Goal: Transaction & Acquisition: Purchase product/service

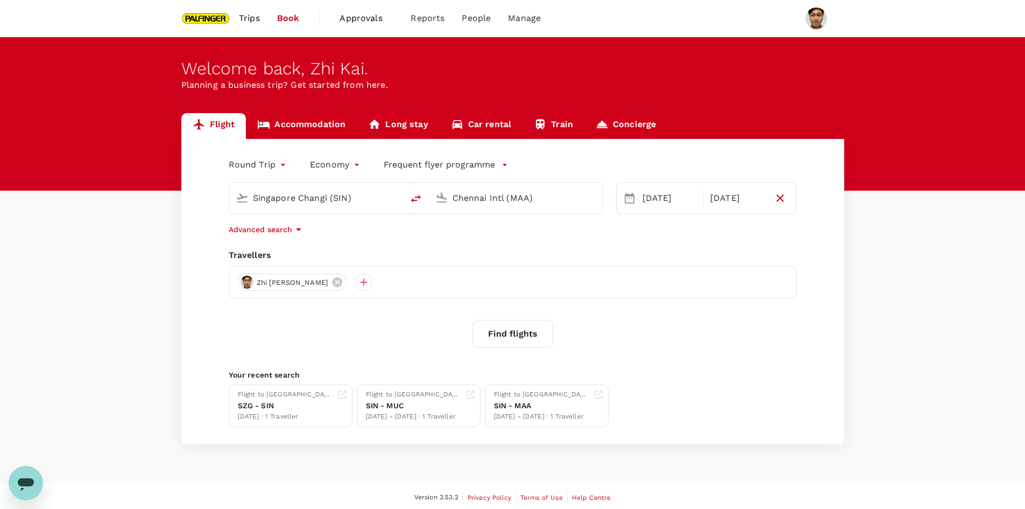
click at [487, 203] on input "Chennai Intl (MAA)" at bounding box center [517, 197] width 128 height 17
click at [549, 249] on div "Travellers" at bounding box center [513, 255] width 568 height 13
click at [524, 341] on button "Find flights" at bounding box center [513, 334] width 81 height 28
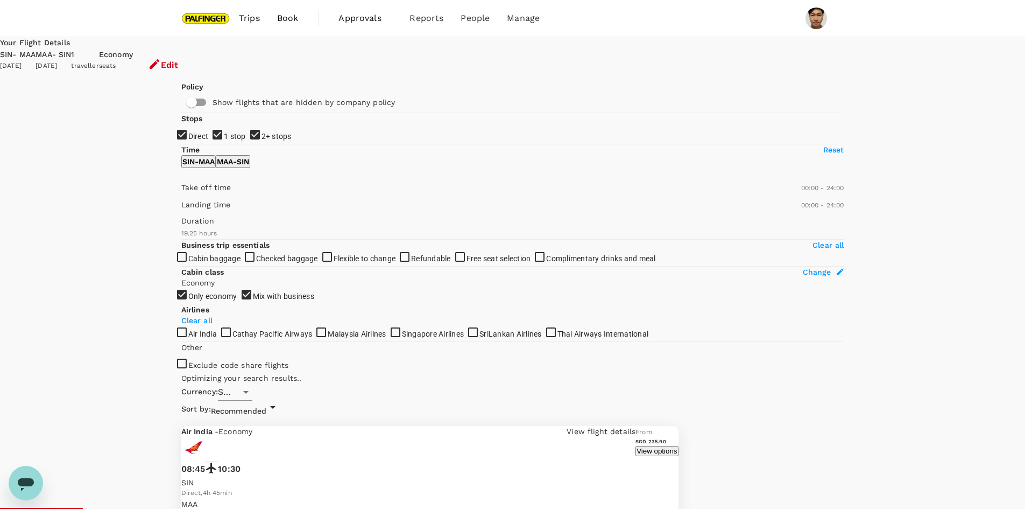
click at [192, 195] on input "1 stop" at bounding box center [512, 254] width 1025 height 509
checkbox input "false"
click at [184, 214] on input "2+ stops" at bounding box center [512, 254] width 1025 height 509
checkbox input "false"
type input "SGD"
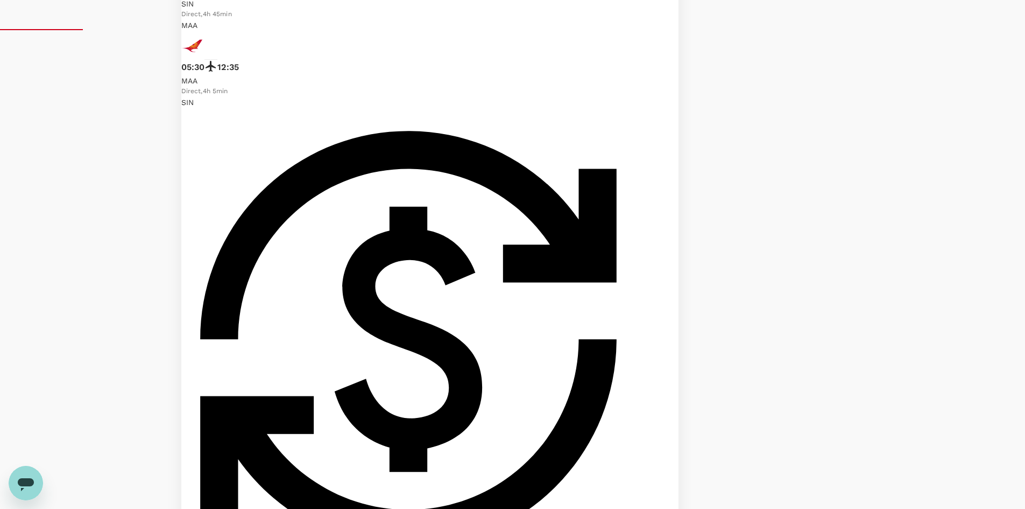
scroll to position [484, 0]
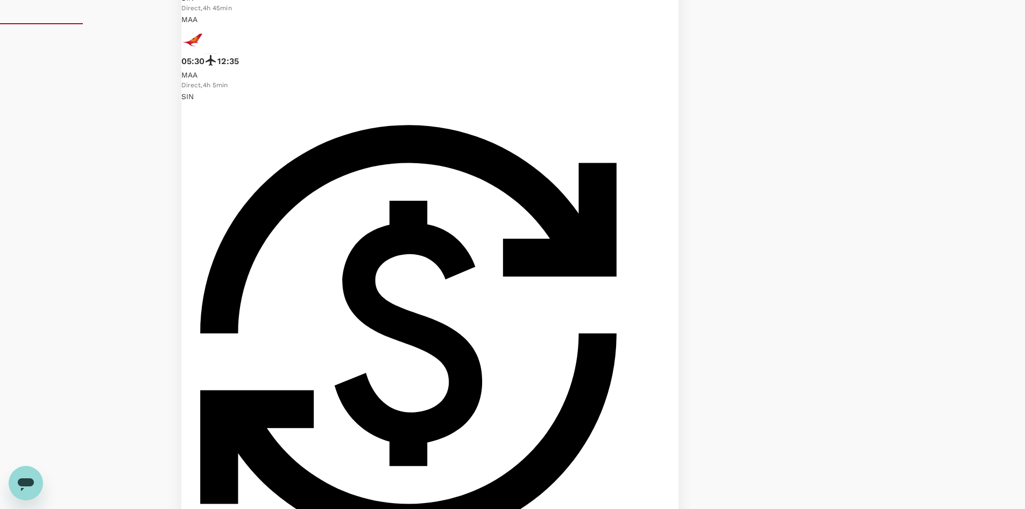
checkbox input "true"
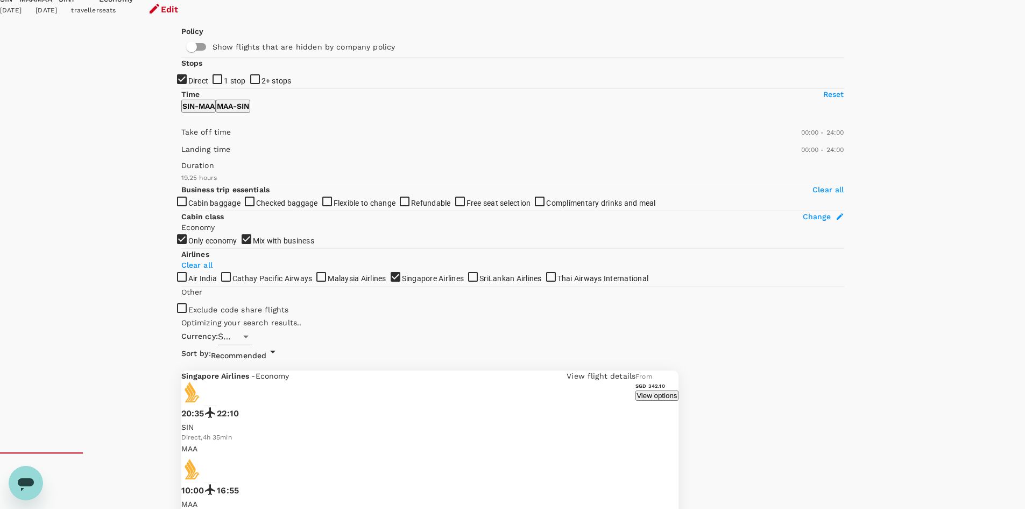
scroll to position [48, 0]
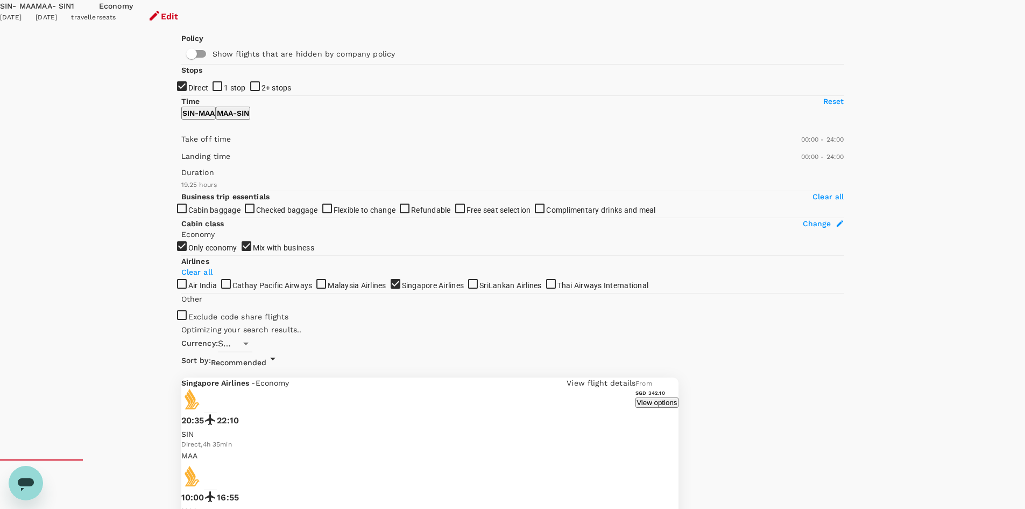
type input "1985"
checkbox input "false"
checkbox input "true"
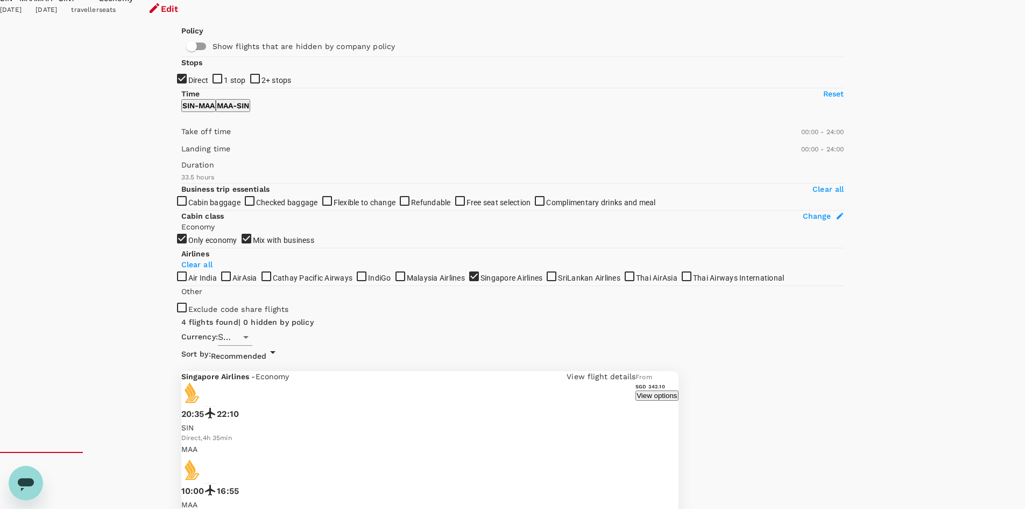
scroll to position [161, 0]
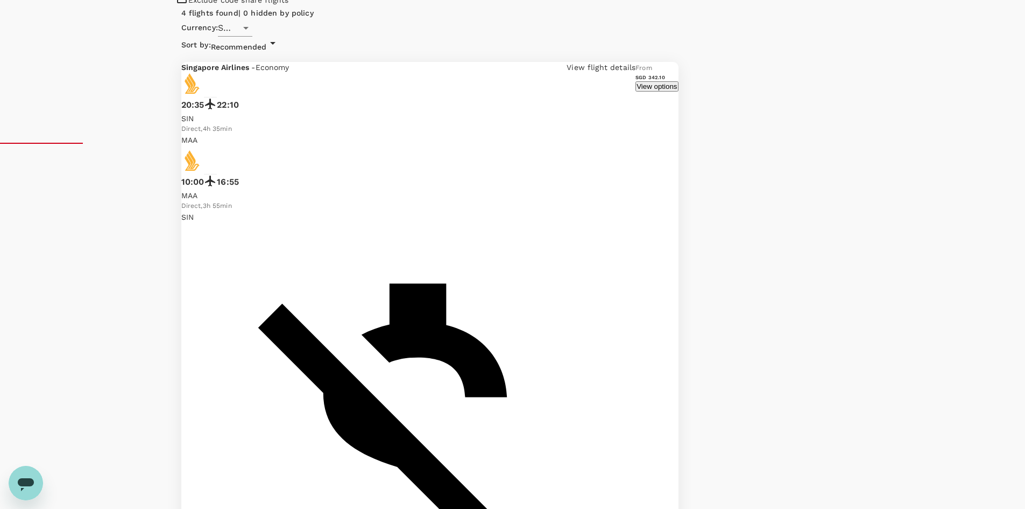
scroll to position [373, 0]
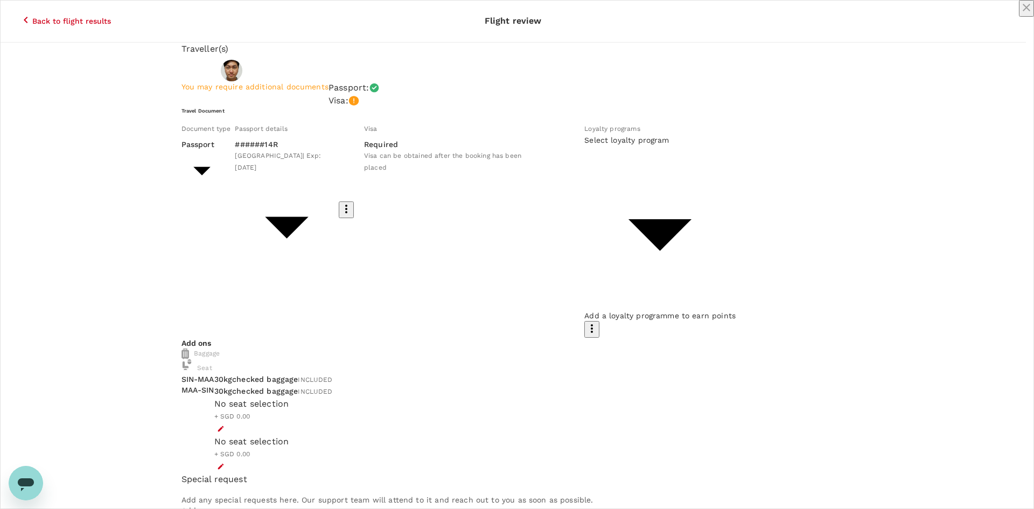
click at [1020, 14] on icon "close" at bounding box center [1026, 7] width 13 height 13
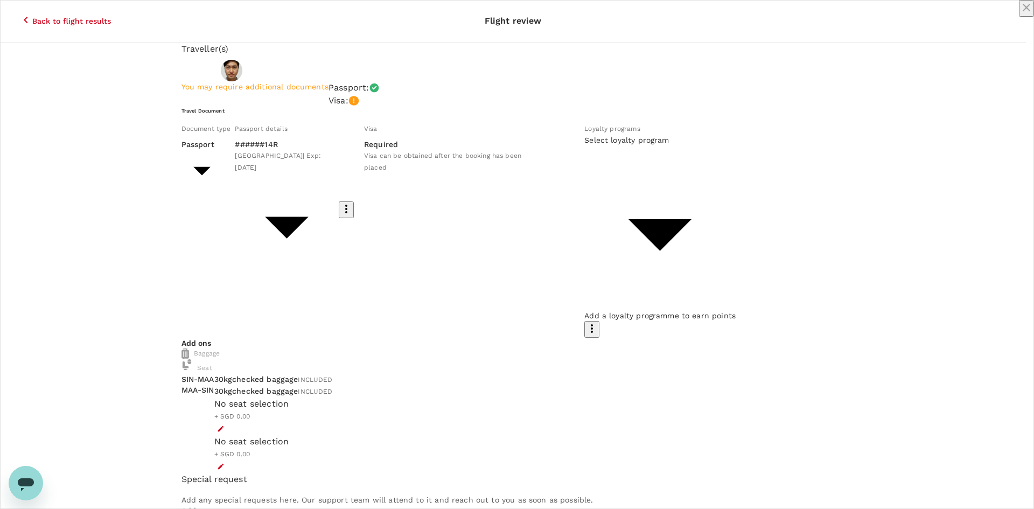
click at [1020, 14] on icon "close" at bounding box center [1026, 7] width 13 height 13
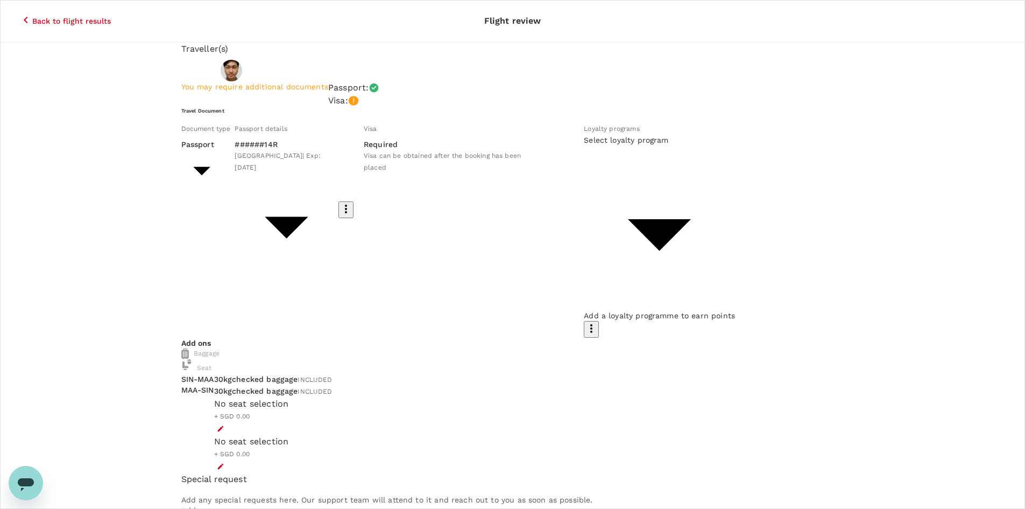
click at [559, 397] on div "No seat selection + SGD 0.00" at bounding box center [490, 416] width 553 height 38
click at [224, 425] on icon "button" at bounding box center [221, 429] width 8 height 8
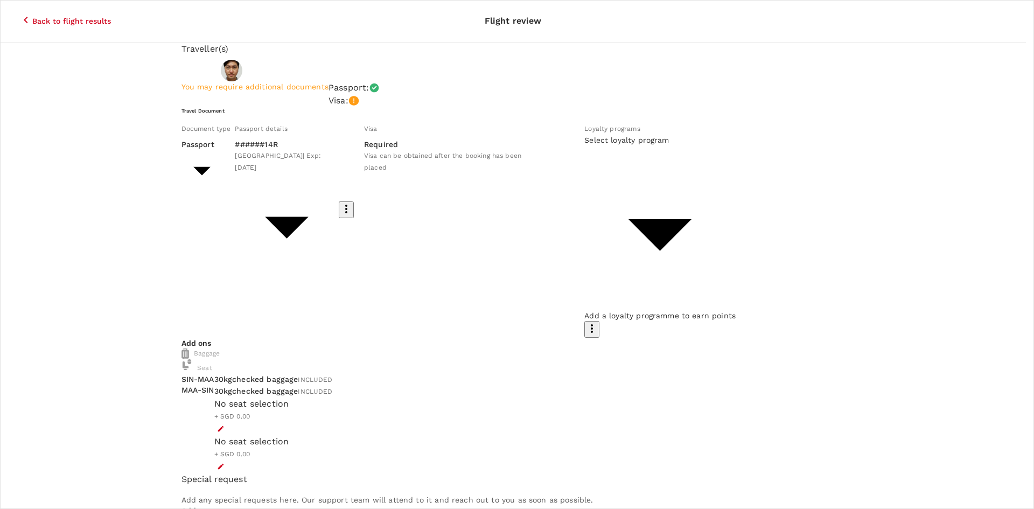
drag, startPoint x: 1021, startPoint y: 16, endPoint x: 1014, endPoint y: 17, distance: 7.2
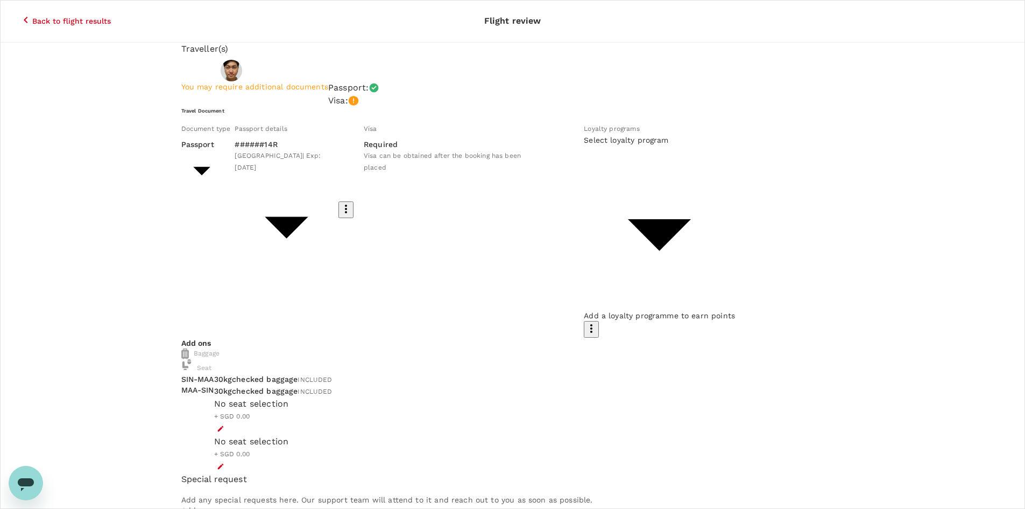
click at [519, 243] on body "Back to flight results Flight review Traveller(s) Traveller 1 : Zhi [PERSON_NAM…" at bounding box center [512, 501] width 1025 height 1003
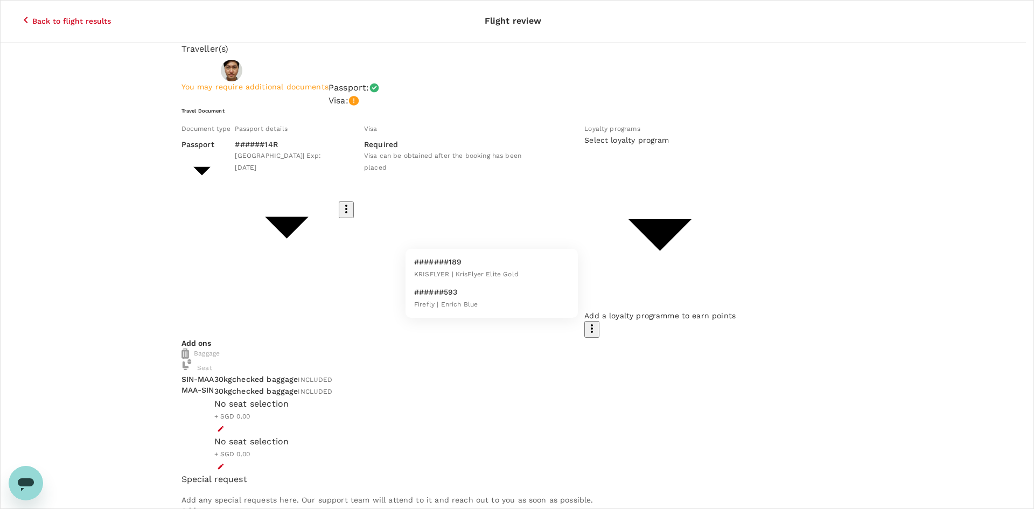
click at [494, 276] on span "KRISFLYER | KrisFlyer Elite Gold" at bounding box center [466, 274] width 104 height 8
type input "eb5d05e1-1e80-45d6-8f2e-dfbb4304c65d"
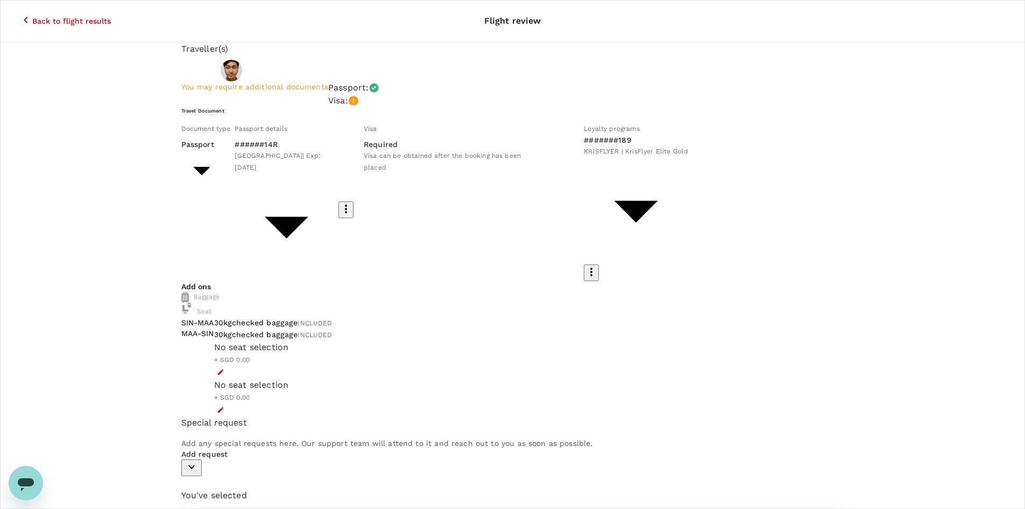
click at [224, 368] on icon "button" at bounding box center [221, 372] width 8 height 8
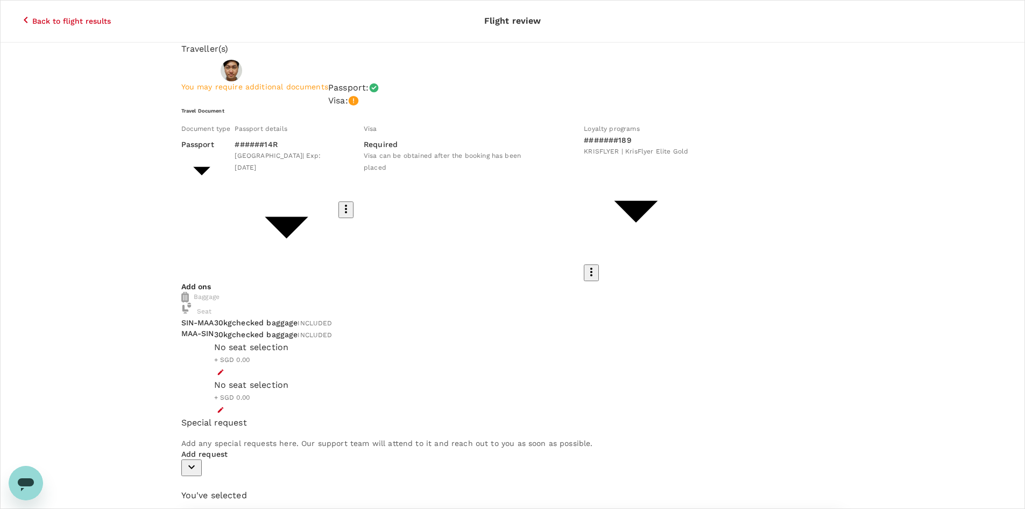
click at [19, 13] on icon "button" at bounding box center [25, 19] width 13 height 13
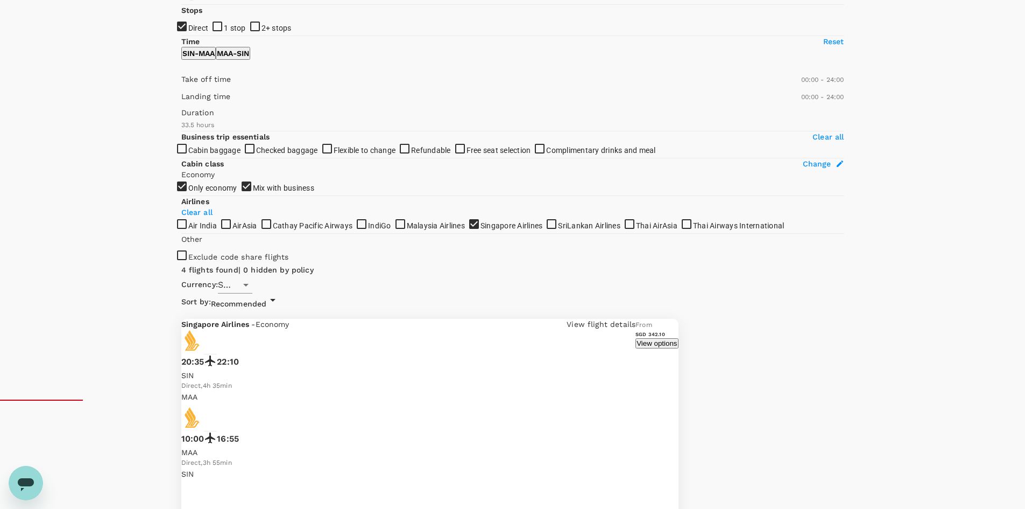
scroll to position [109, 0]
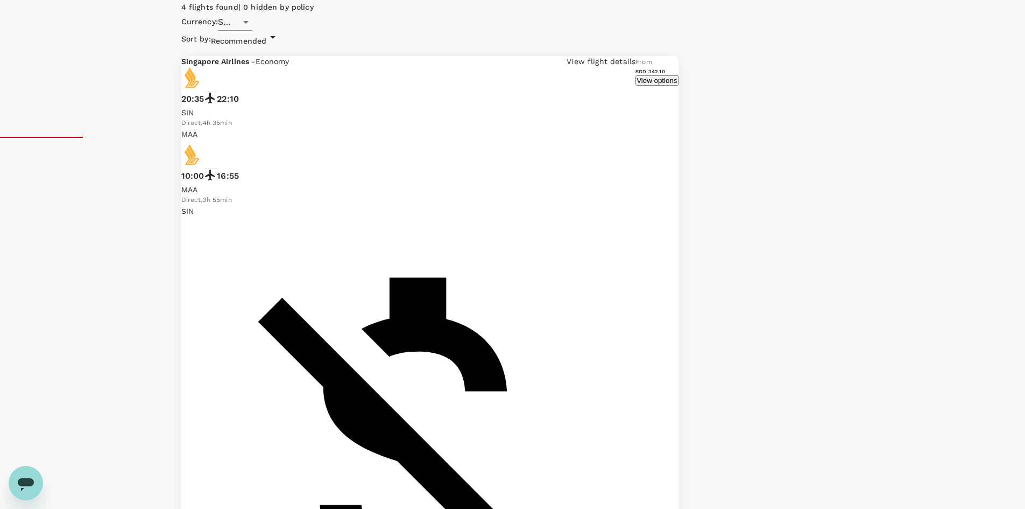
scroll to position [373, 0]
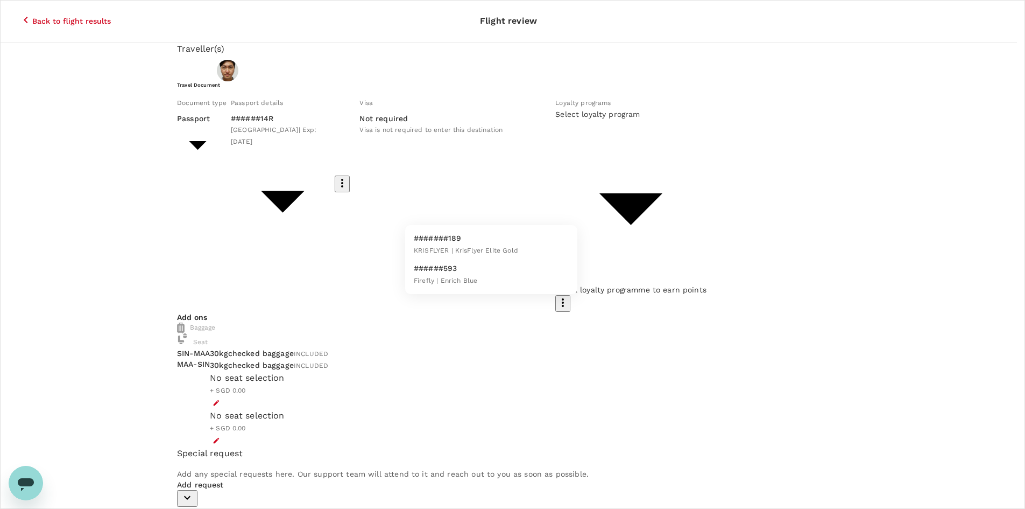
click at [556, 206] on body "Back to flight results Flight review Traveller(s) Traveller 1 : Zhi [PERSON_NAM…" at bounding box center [512, 488] width 1025 height 977
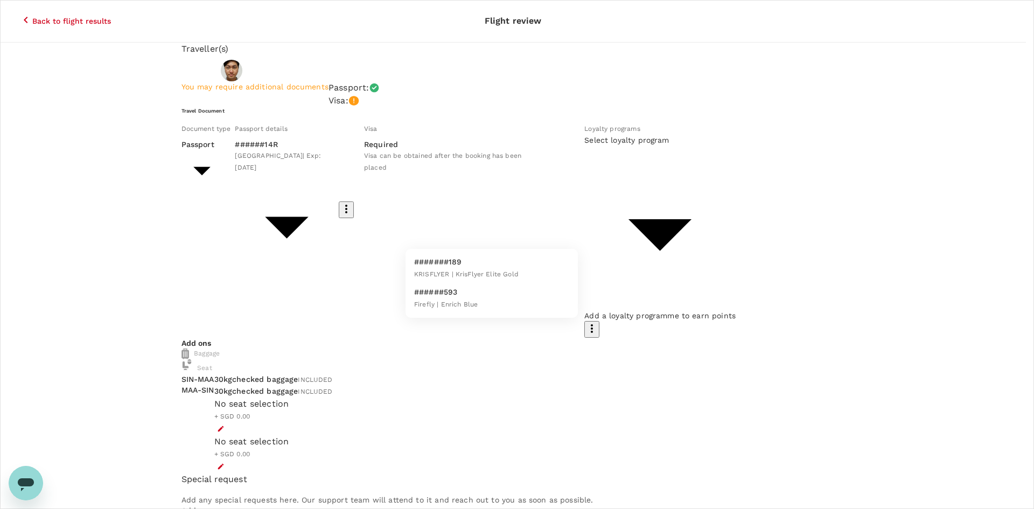
click at [525, 263] on li "#######189 KRISFLYER | KrisFlyer Elite Gold" at bounding box center [491, 268] width 172 height 30
type input "eb5d05e1-1e80-45d6-8f2e-dfbb4304c65d"
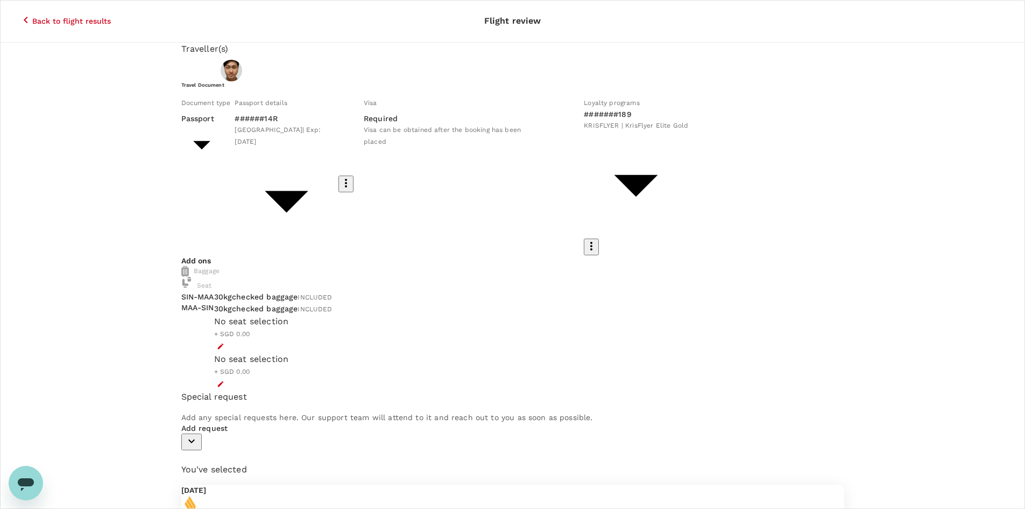
click at [227, 340] on button "button" at bounding box center [220, 346] width 13 height 13
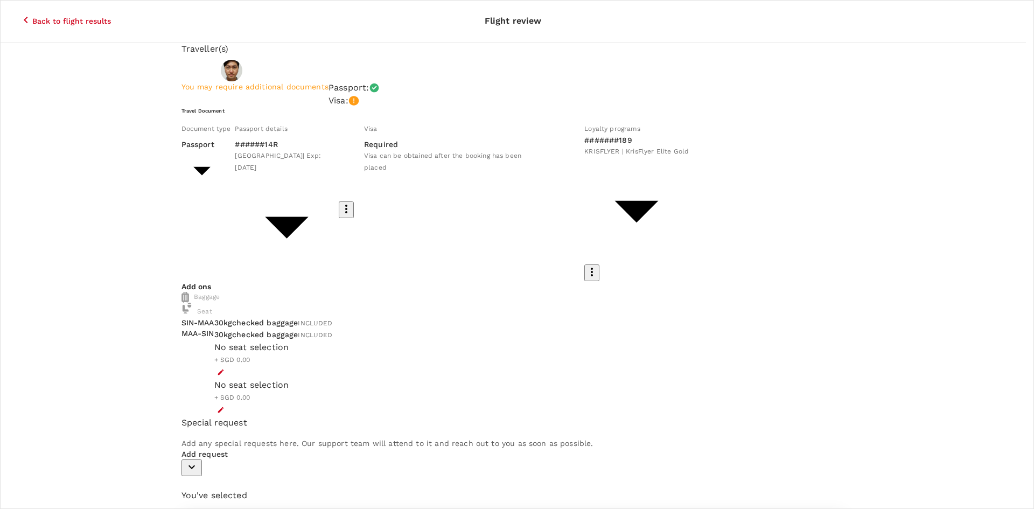
click at [261, 251] on p "Select" at bounding box center [221, 256] width 79 height 11
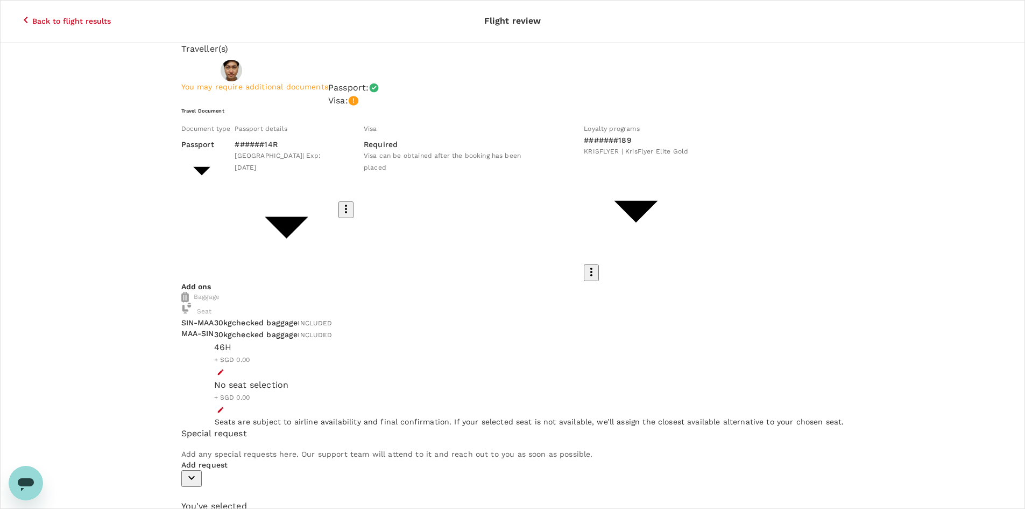
click at [227, 403] on button "button" at bounding box center [220, 409] width 13 height 13
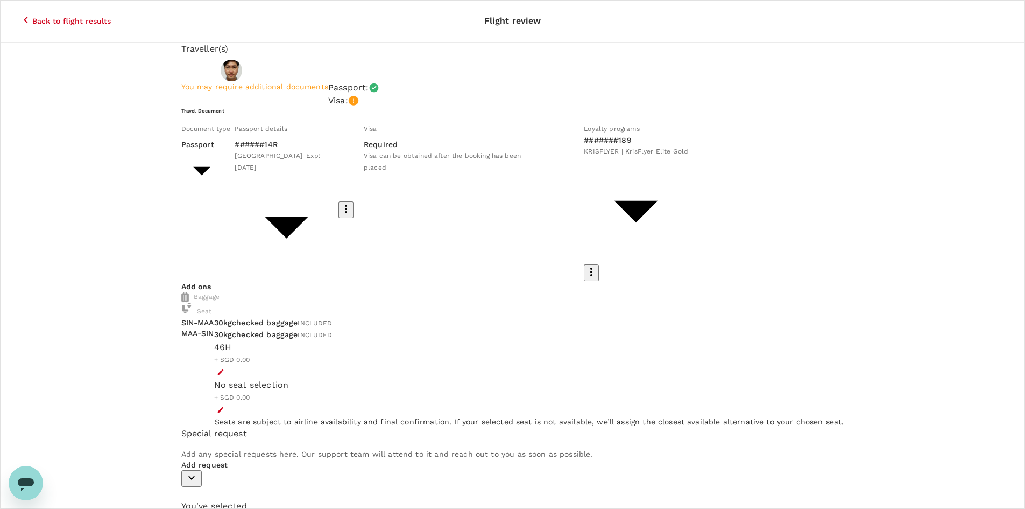
click at [571, 294] on div "Add ons Baggage Seat SIN - MAA MAA - SIN 30kg checked baggage INCLUDED 30kg che…" at bounding box center [512, 354] width 663 height 146
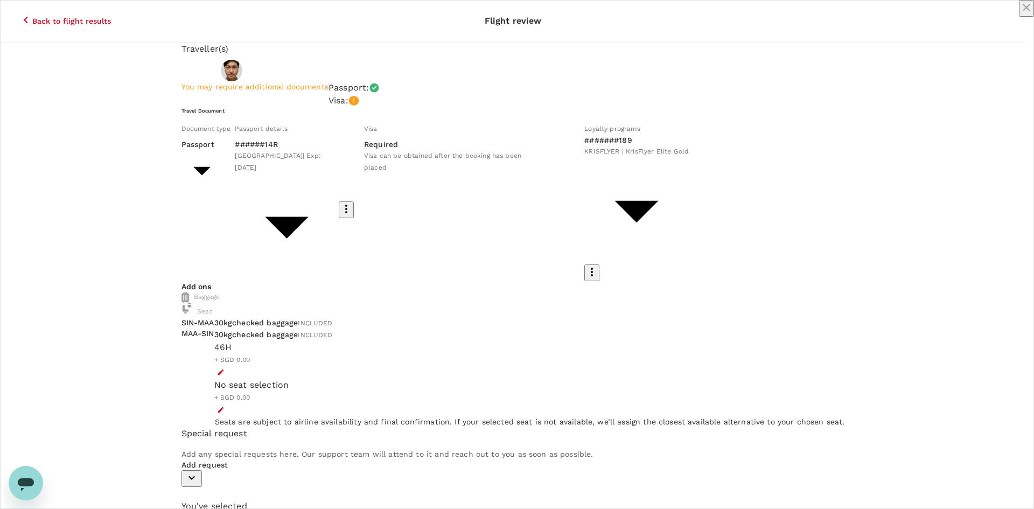
click at [1022, 11] on icon "close" at bounding box center [1026, 8] width 8 height 8
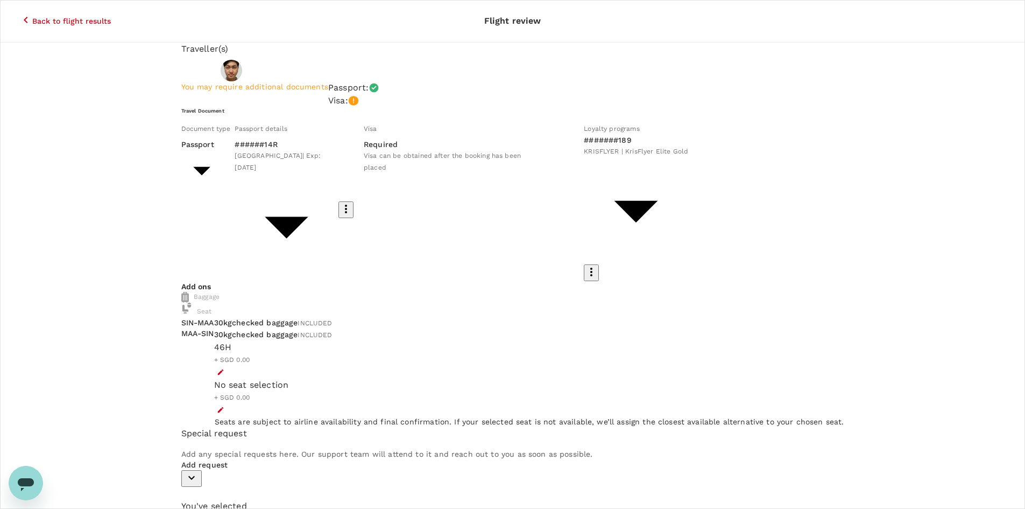
click at [224, 406] on icon "button" at bounding box center [221, 410] width 8 height 8
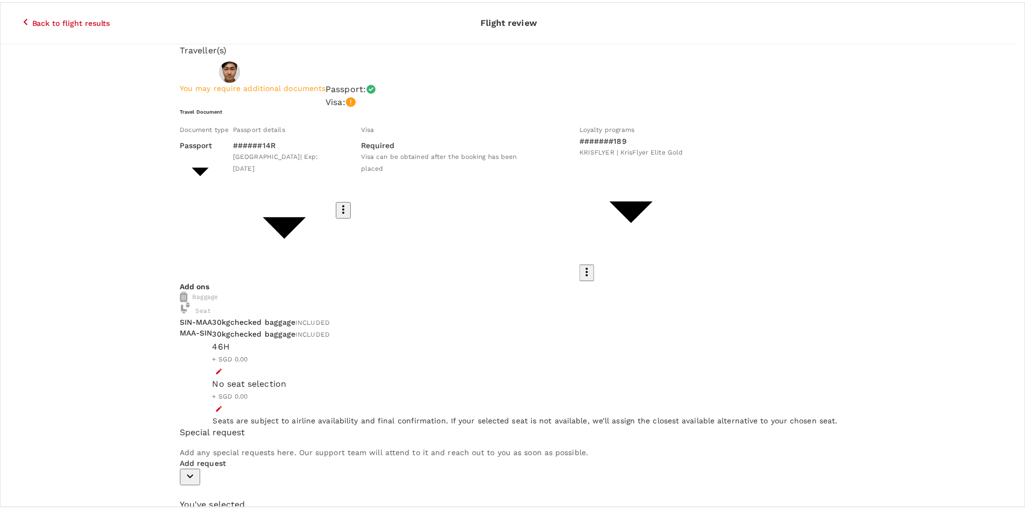
scroll to position [54, 0]
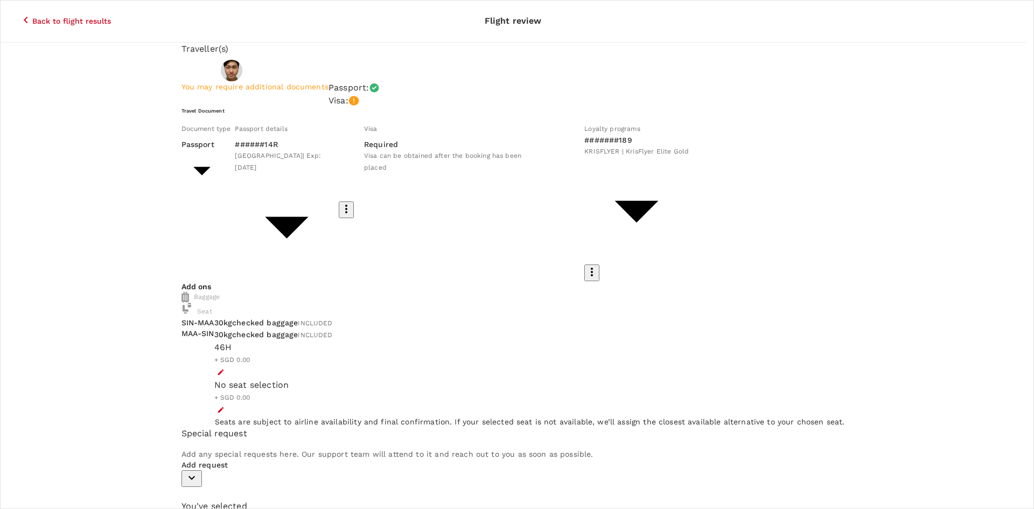
click at [261, 197] on p "Select" at bounding box center [221, 202] width 79 height 11
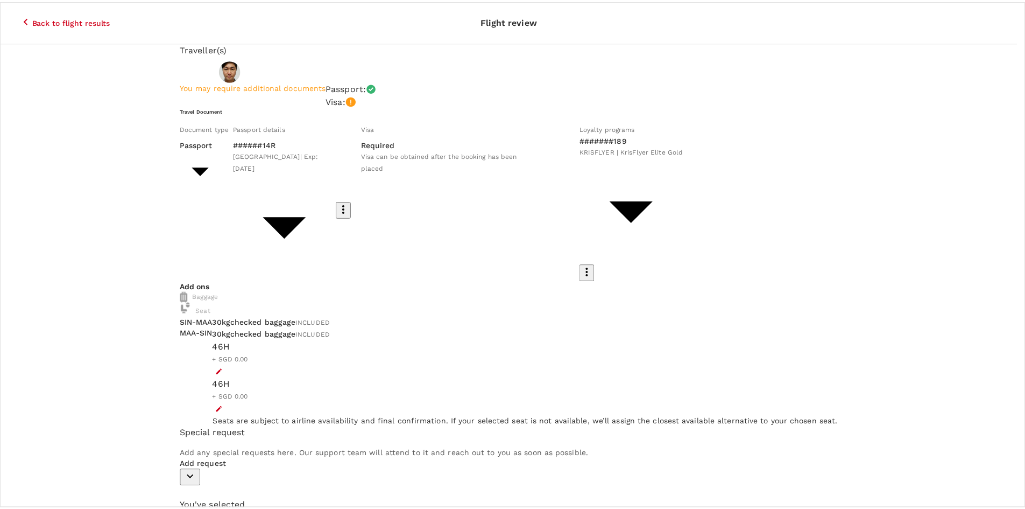
scroll to position [0, 0]
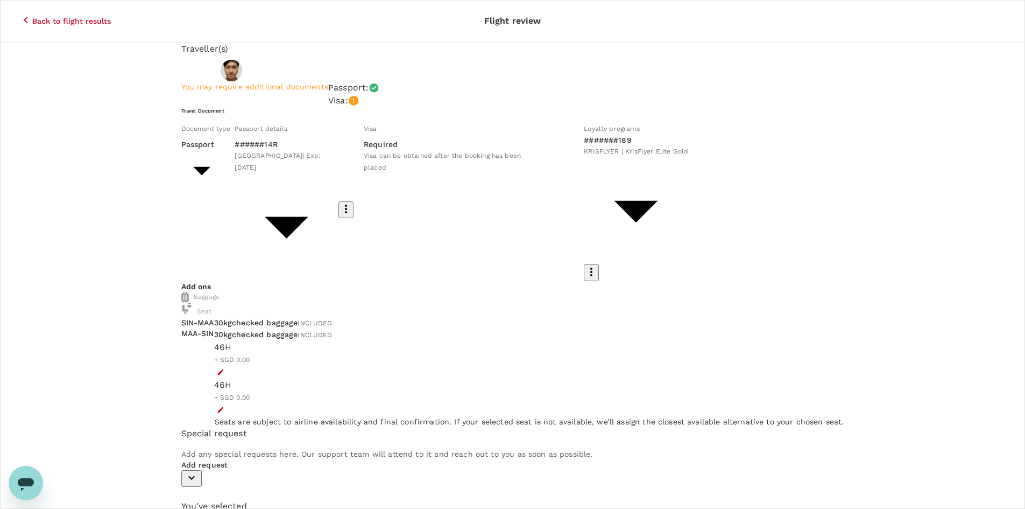
click at [5, 4] on div "Back to flight results Flight review" at bounding box center [512, 21] width 1025 height 42
click at [19, 13] on icon "button" at bounding box center [25, 19] width 13 height 13
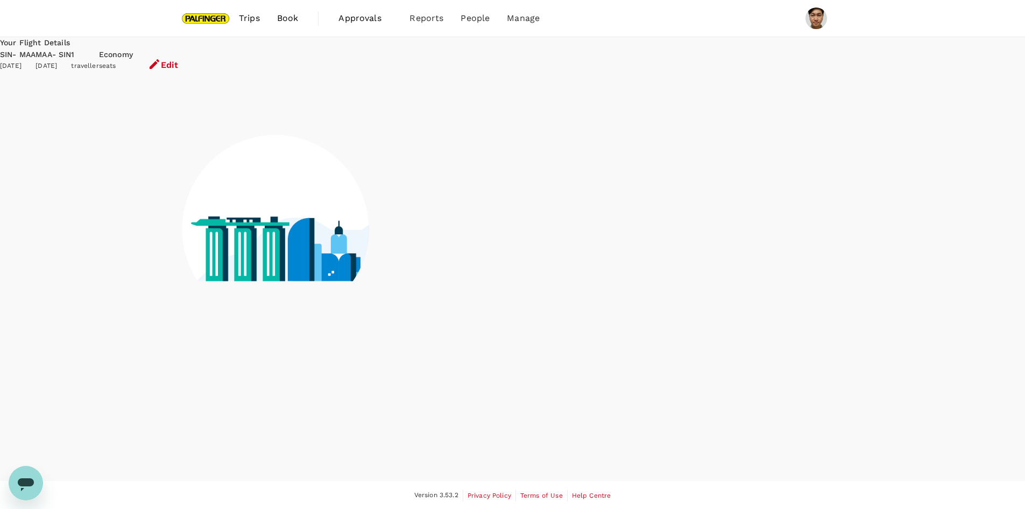
scroll to position [1, 0]
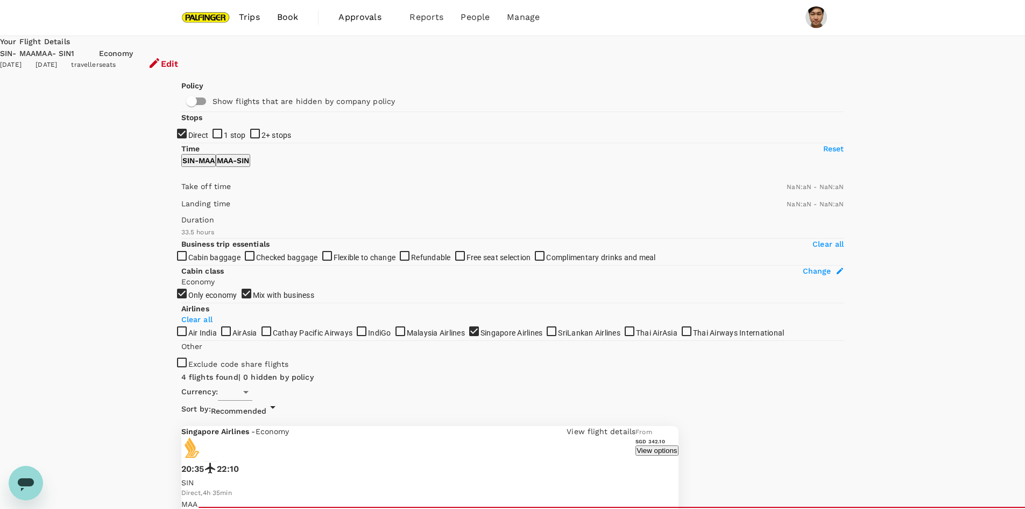
type input "SGD"
type input "1440"
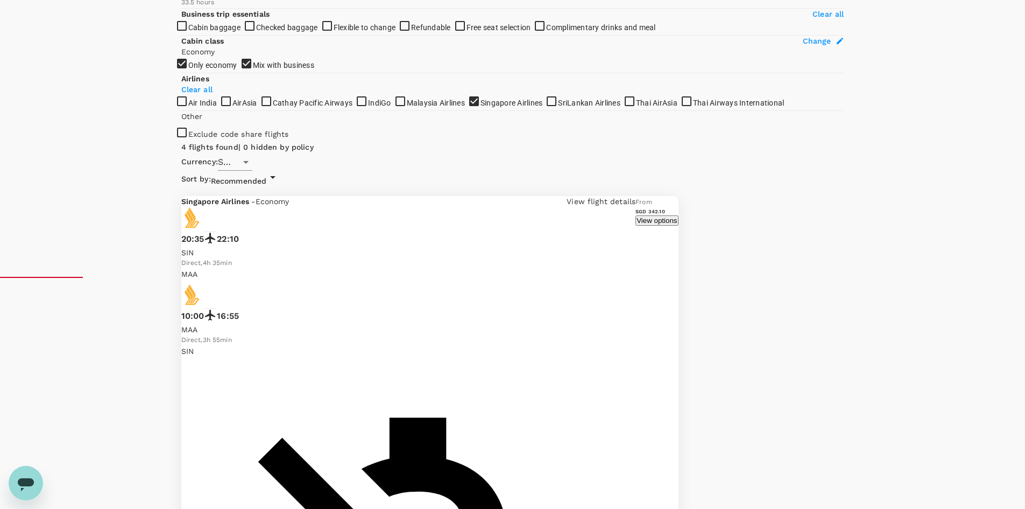
scroll to position [243, 0]
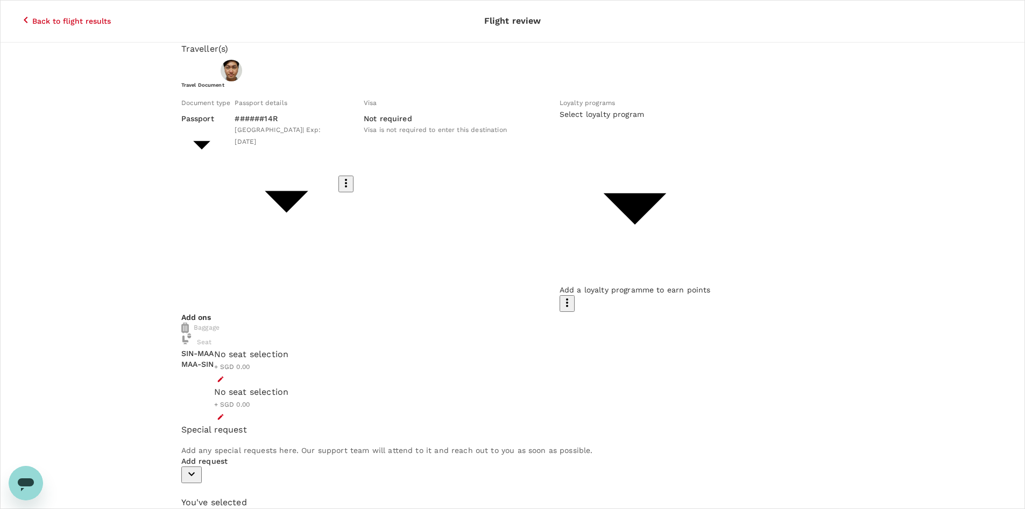
click at [540, 211] on body "Back to flight results Flight review Traveller(s) Traveller 1 : Zhi [PERSON_NAM…" at bounding box center [512, 476] width 1025 height 953
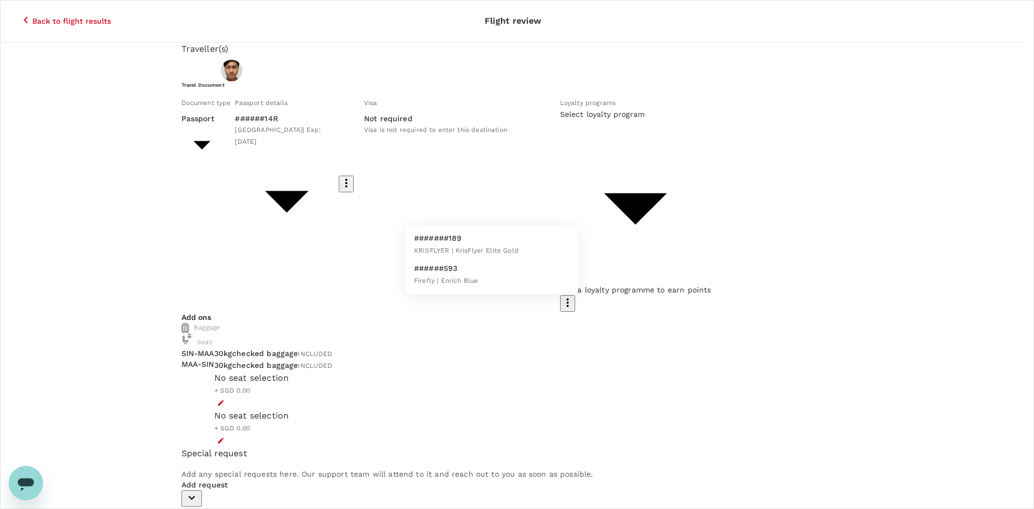
click at [540, 244] on li "#######189 KRISFLYER | KrisFlyer Elite Gold" at bounding box center [491, 244] width 172 height 30
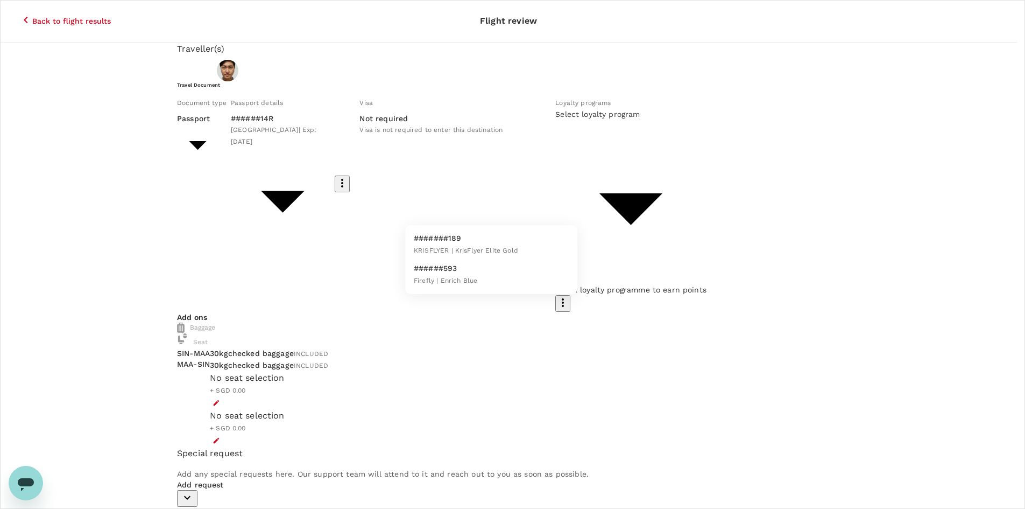
type input "eb5d05e1-1e80-45d6-8f2e-dfbb4304c65d"
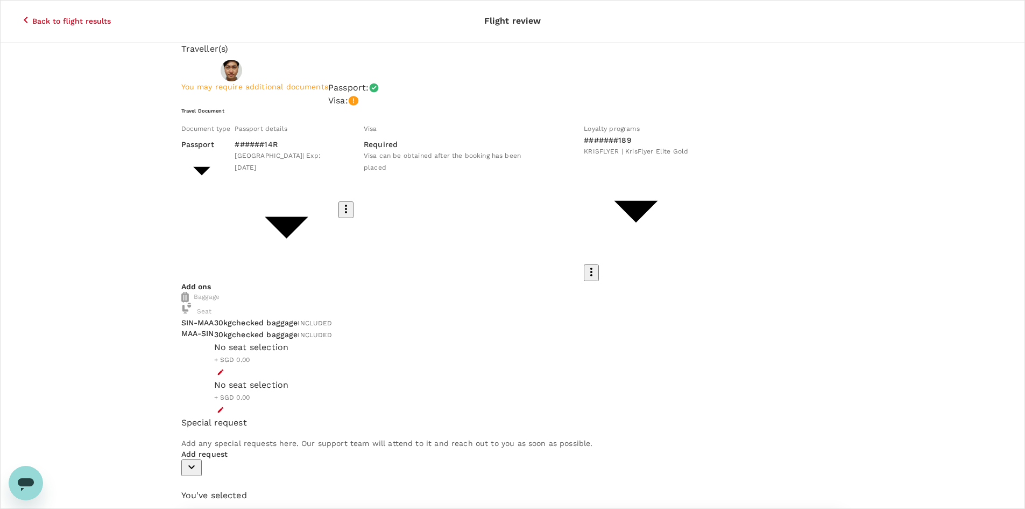
click at [227, 365] on button "button" at bounding box center [220, 371] width 13 height 13
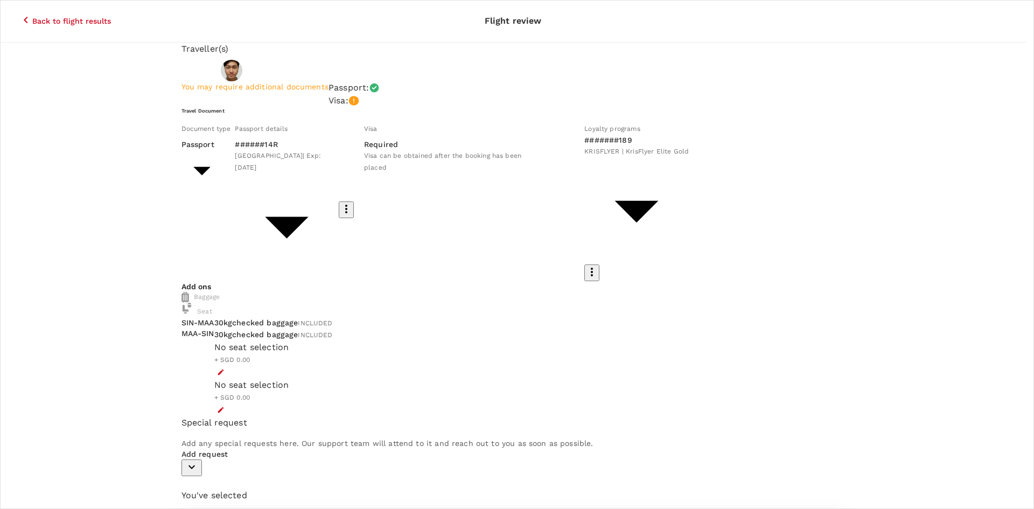
drag, startPoint x: 1004, startPoint y: 16, endPoint x: 983, endPoint y: 18, distance: 21.6
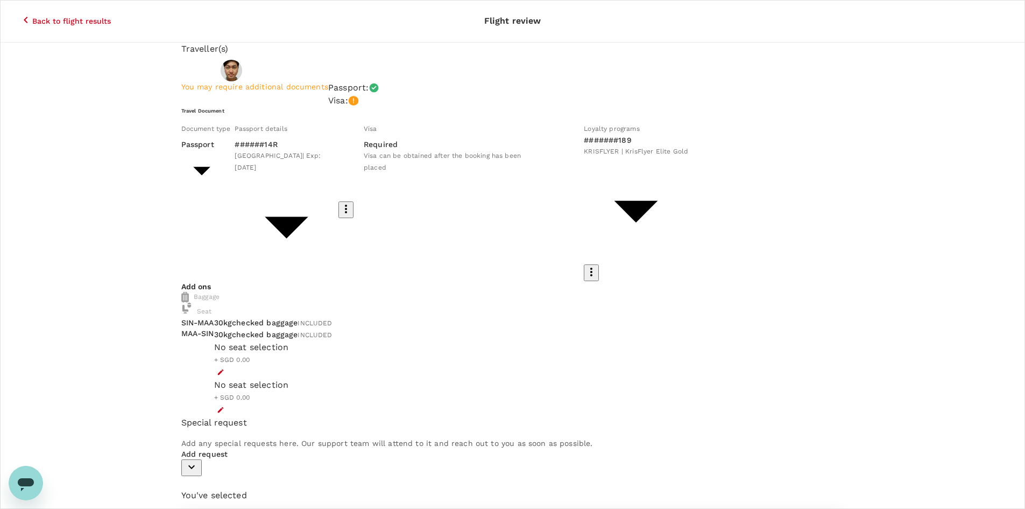
click at [19, 13] on icon "button" at bounding box center [25, 19] width 13 height 13
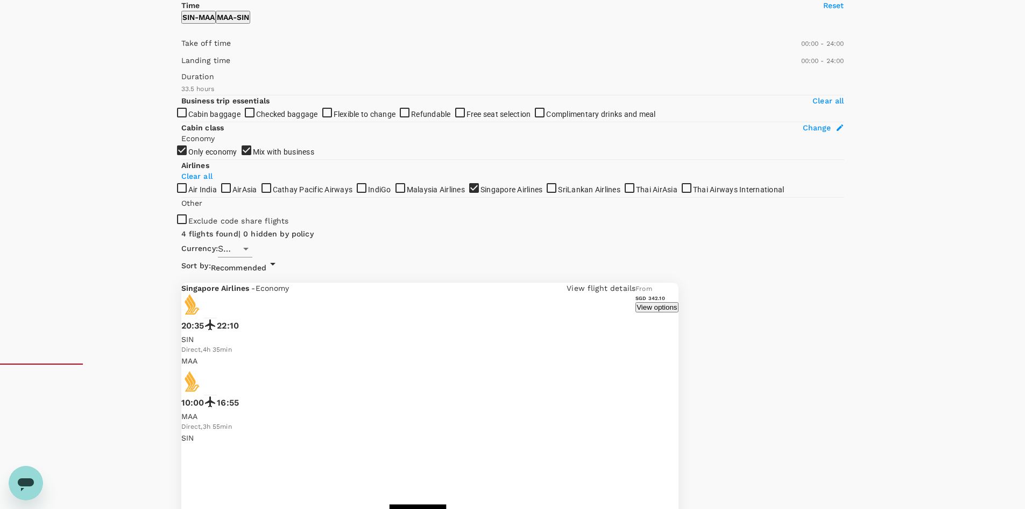
scroll to position [163, 0]
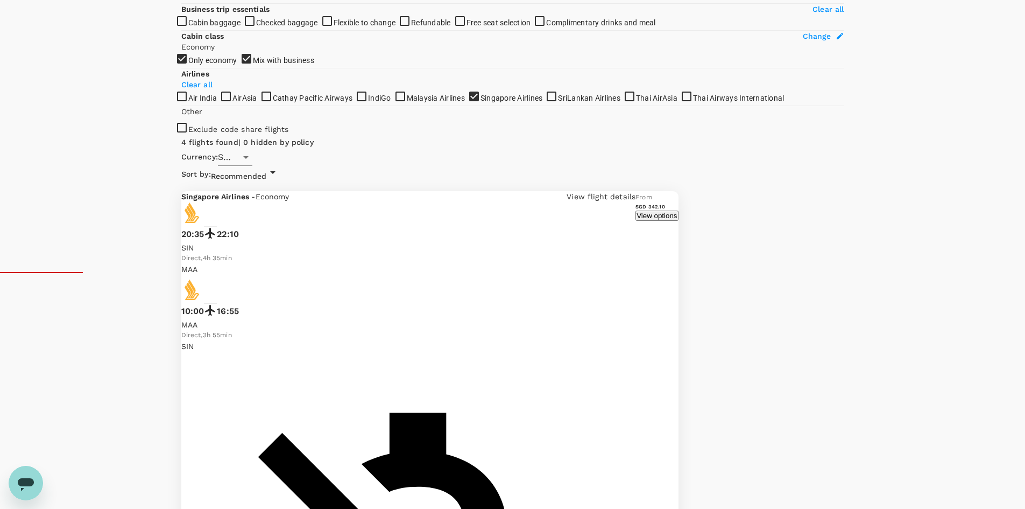
scroll to position [243, 0]
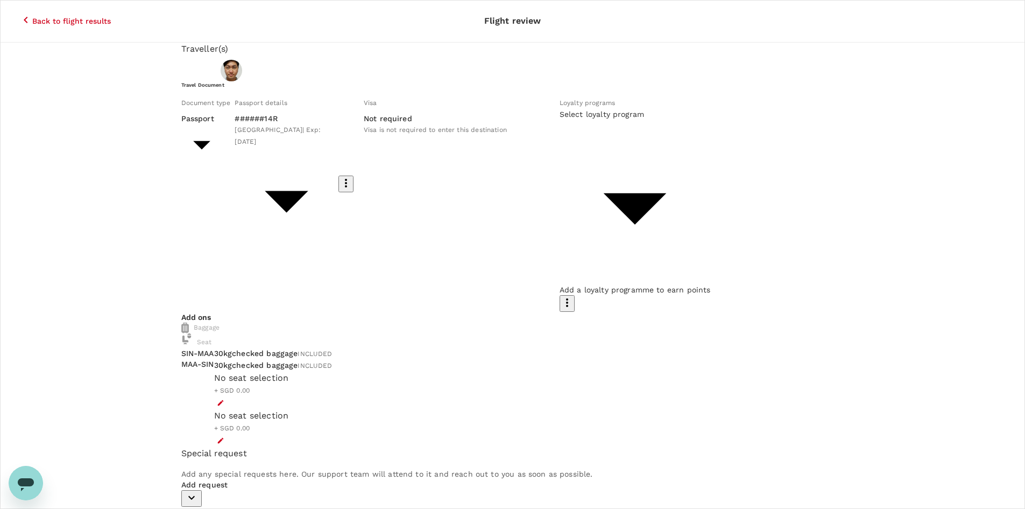
click at [572, 212] on body "Back to flight results Flight review Traveller(s) Traveller 1 : Zhi [PERSON_NAM…" at bounding box center [512, 484] width 1025 height 969
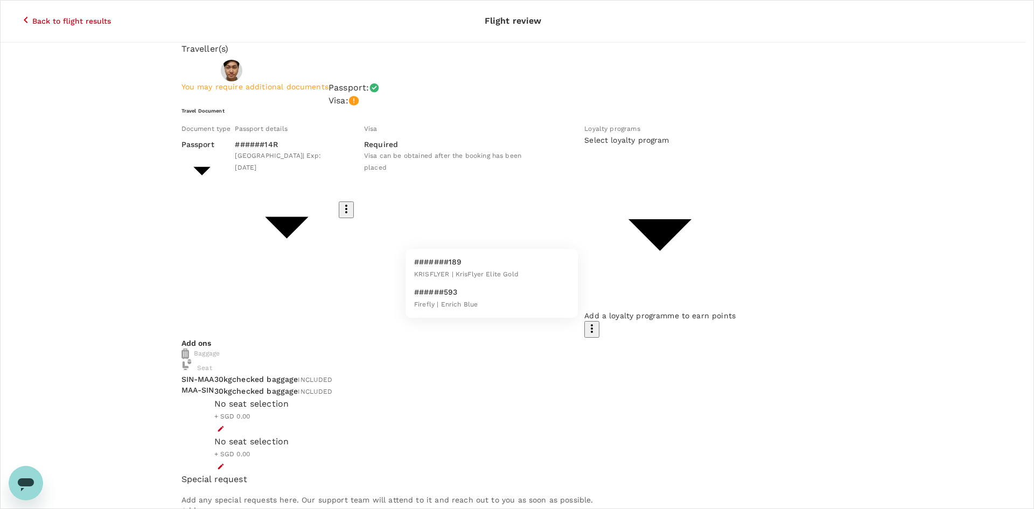
click at [536, 268] on li "#######189 KRISFLYER | KrisFlyer Elite Gold" at bounding box center [491, 268] width 172 height 30
type input "eb5d05e1-1e80-45d6-8f2e-dfbb4304c65d"
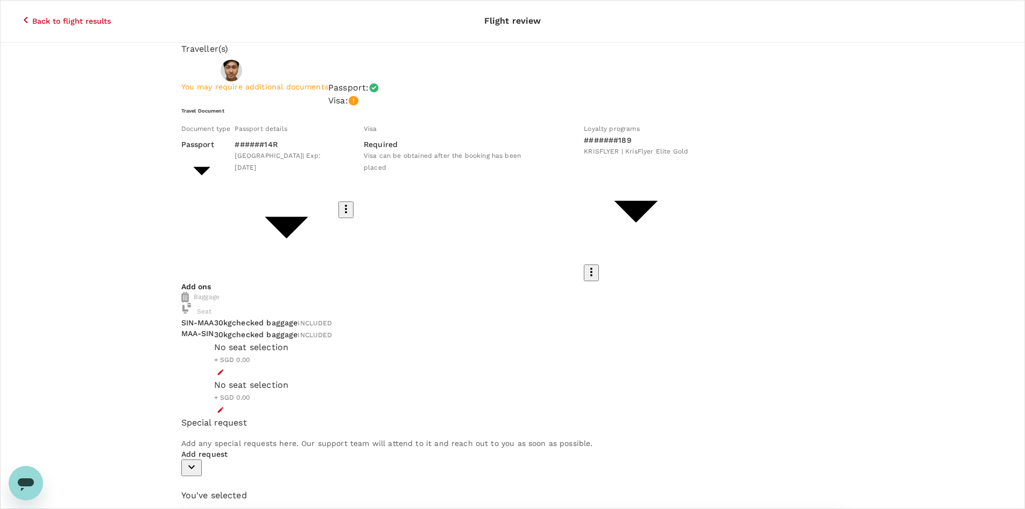
click at [224, 406] on icon "button" at bounding box center [221, 410] width 8 height 8
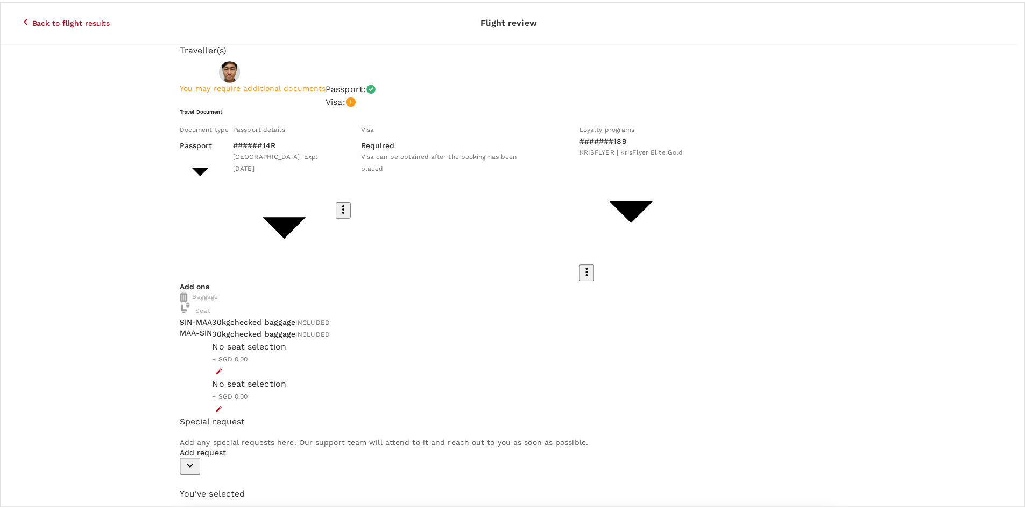
scroll to position [54, 0]
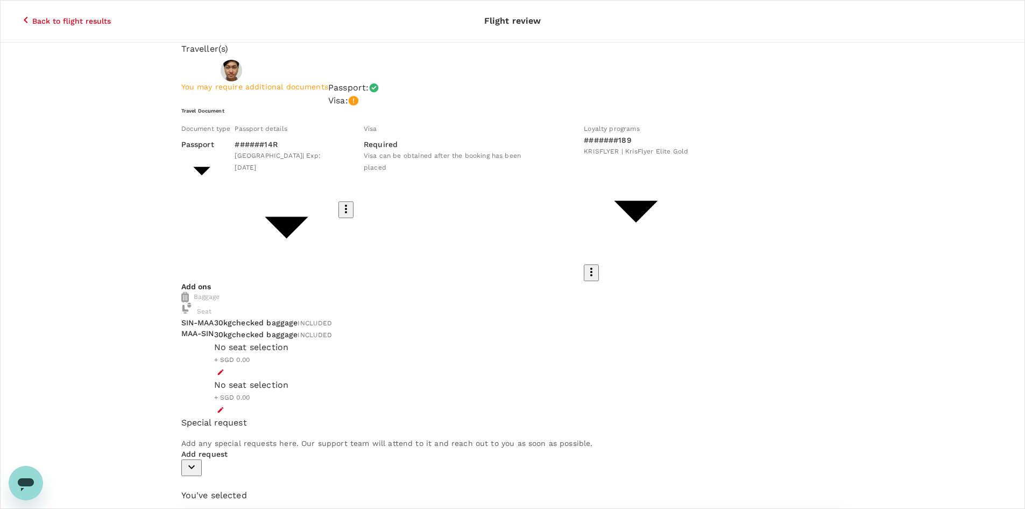
scroll to position [0, 0]
click at [19, 14] on icon "button" at bounding box center [25, 19] width 13 height 13
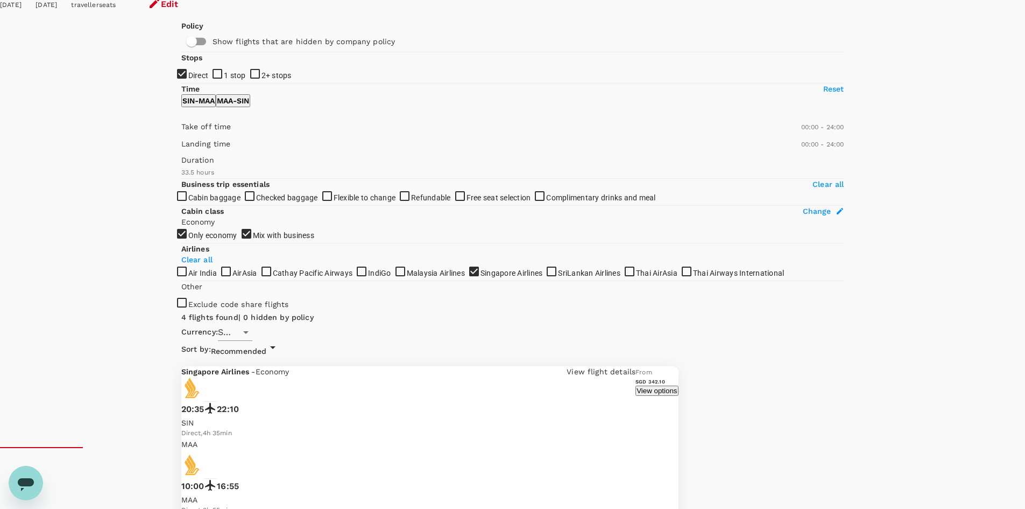
scroll to position [54, 0]
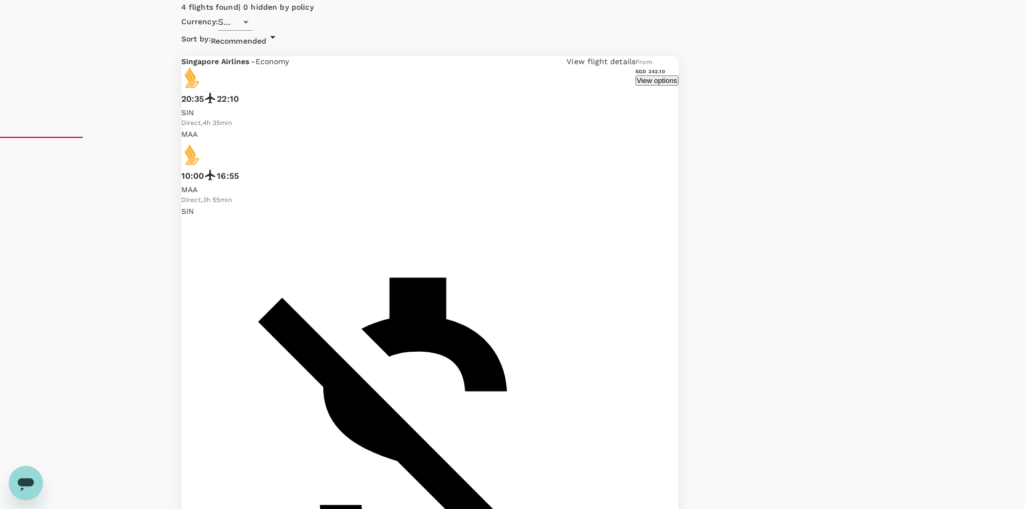
scroll to position [373, 0]
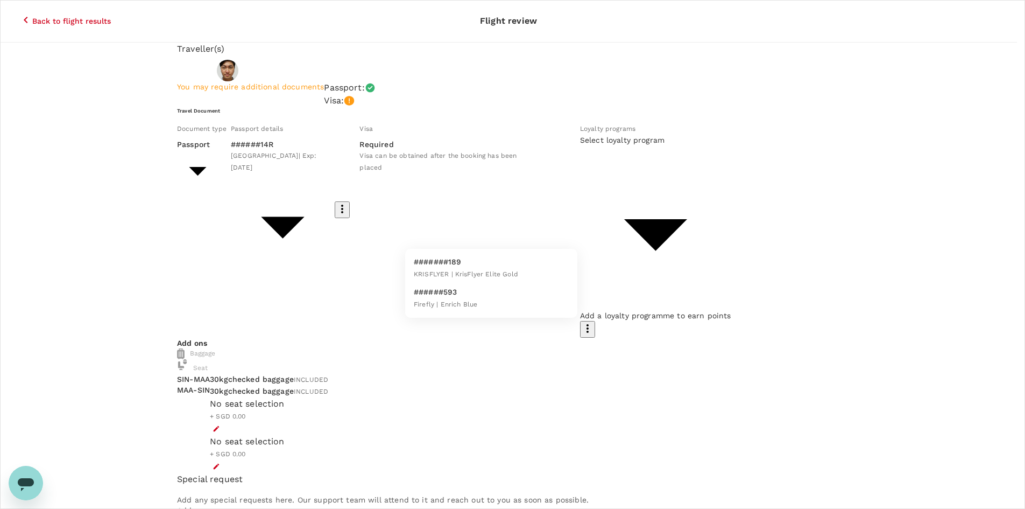
click at [558, 235] on body "Back to flight results Flight review Traveller(s) Traveller 1 : Zhi [PERSON_NAM…" at bounding box center [512, 501] width 1025 height 1003
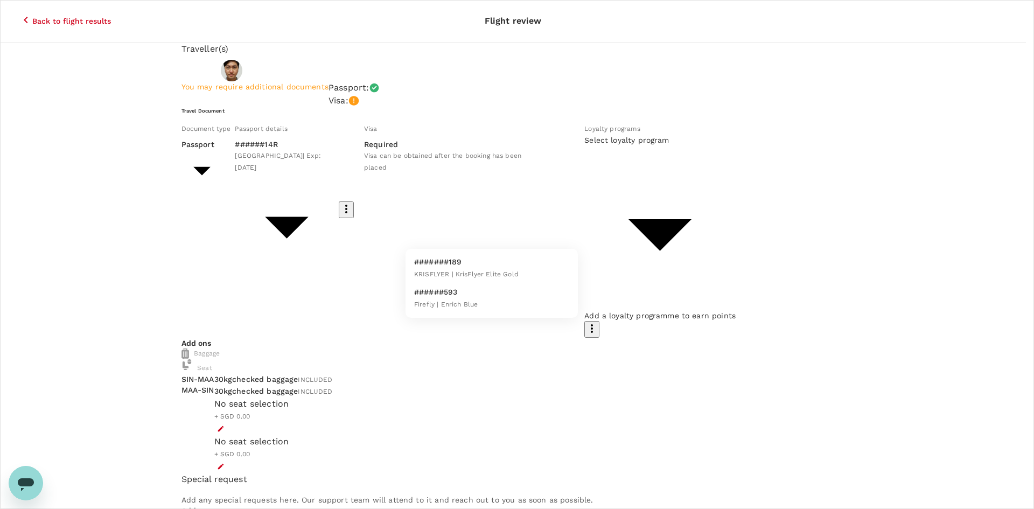
click at [519, 273] on li "#######189 KRISFLYER | KrisFlyer Elite Gold" at bounding box center [491, 268] width 172 height 30
type input "eb5d05e1-1e80-45d6-8f2e-dfbb4304c65d"
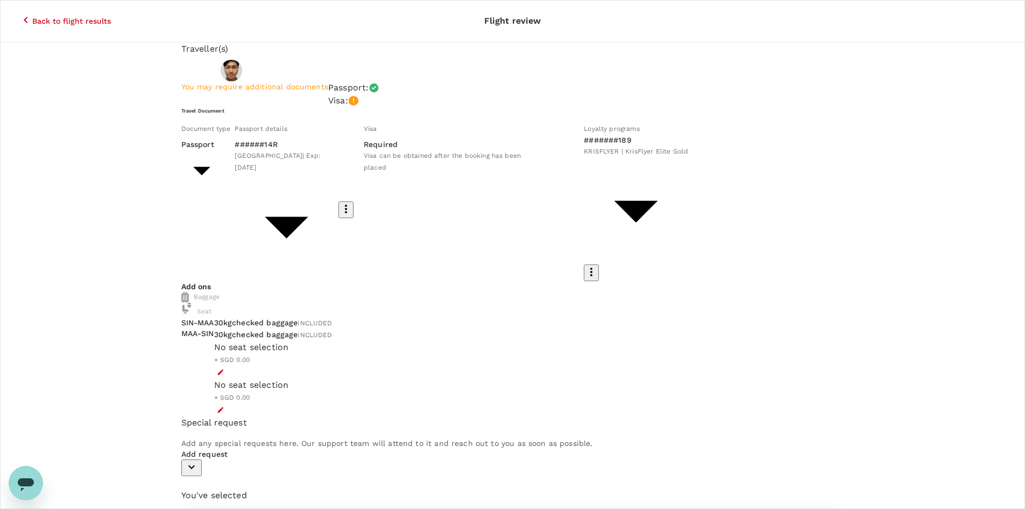
click at [227, 365] on button "button" at bounding box center [220, 371] width 13 height 13
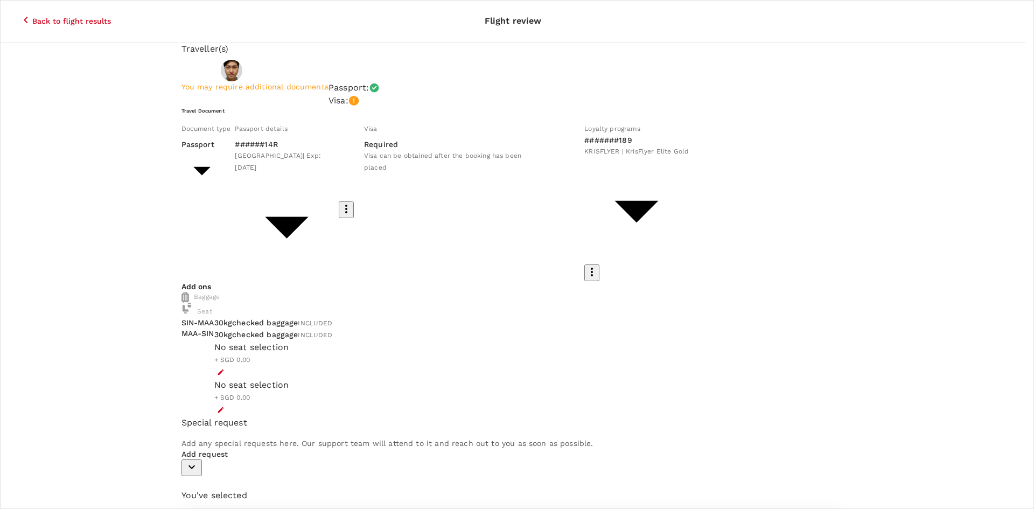
click at [261, 338] on p "Select" at bounding box center [221, 343] width 79 height 11
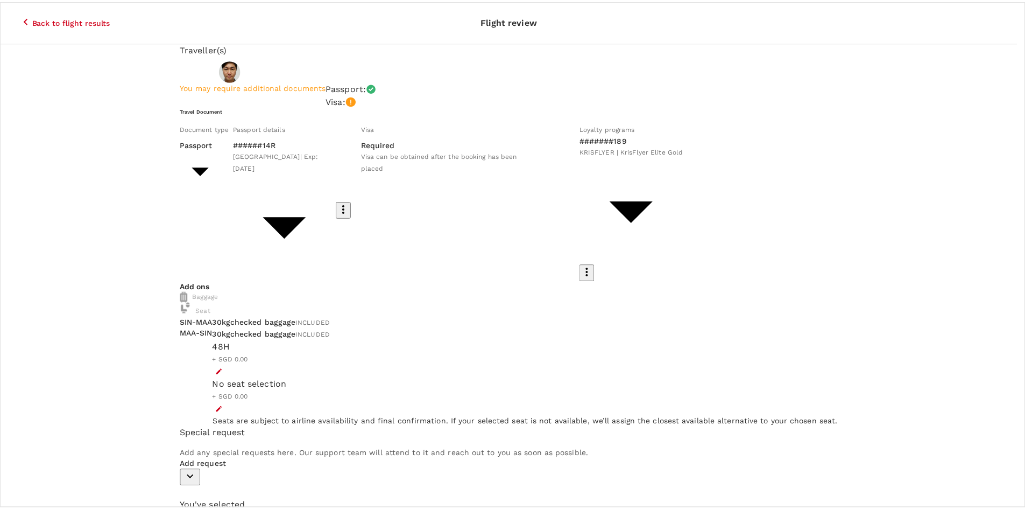
scroll to position [161, 0]
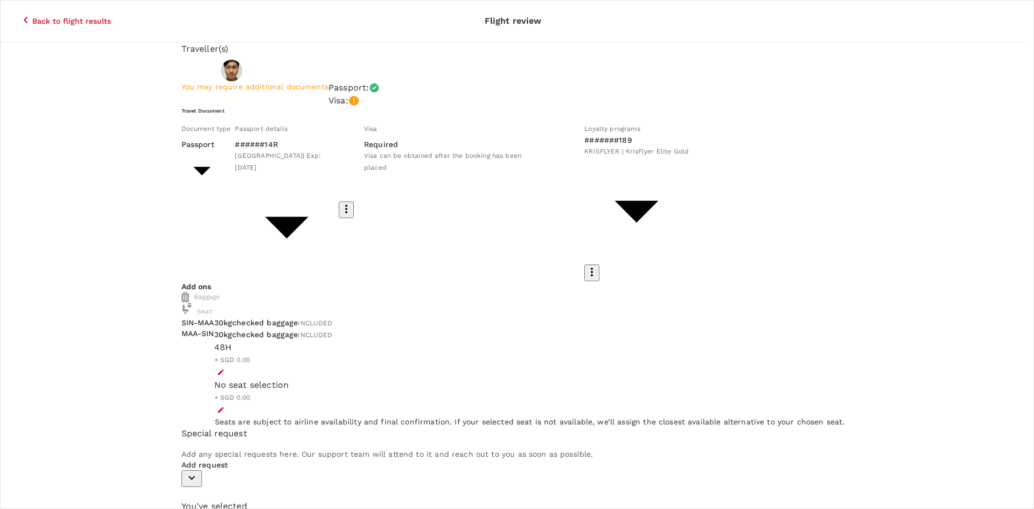
click at [219, 352] on p "Select" at bounding box center [178, 357] width 79 height 11
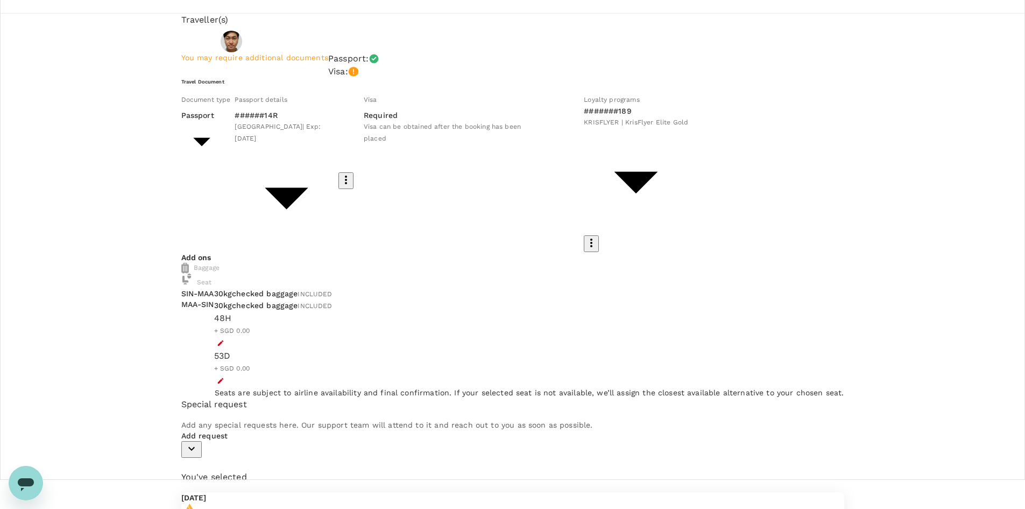
scroll to position [54, 0]
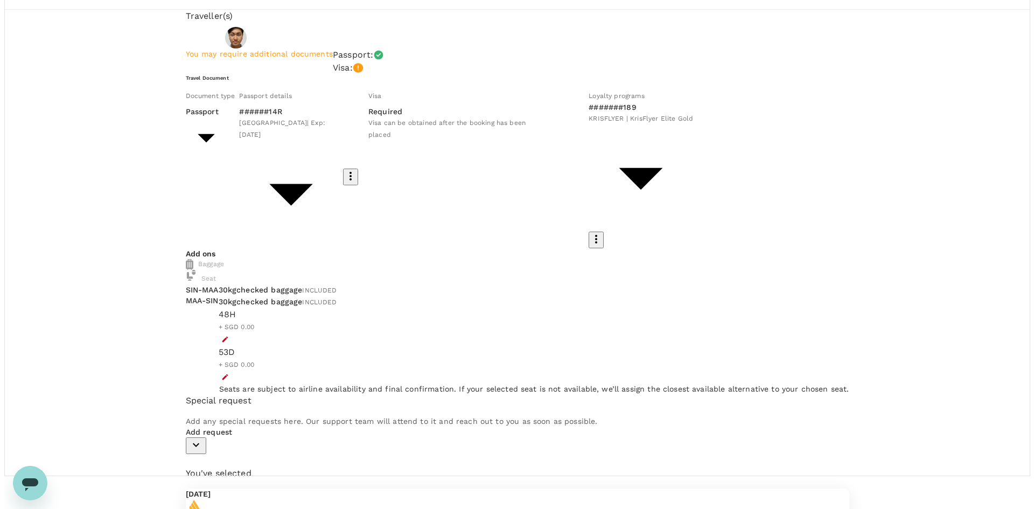
scroll to position [0, 0]
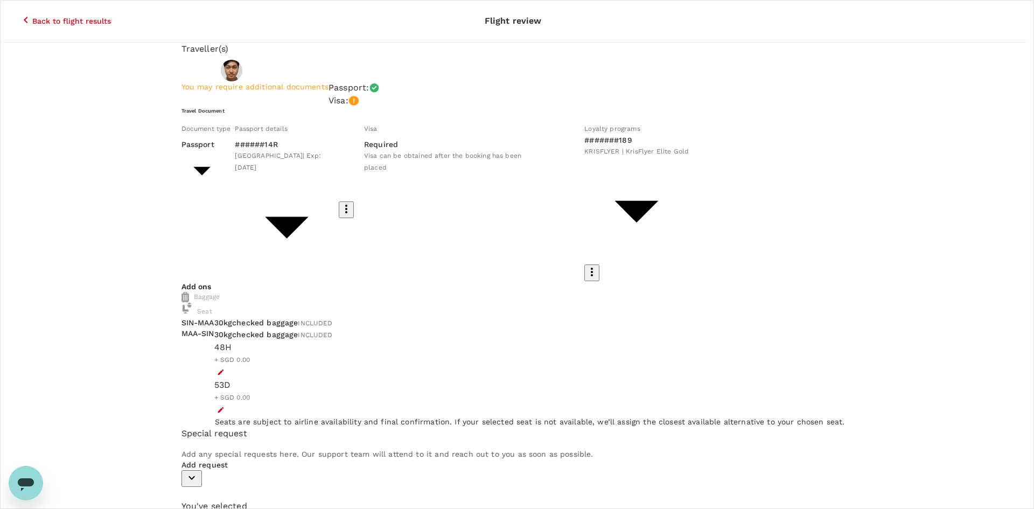
type input "9be03565-66ee-4886-9f8c-c8015ed65526"
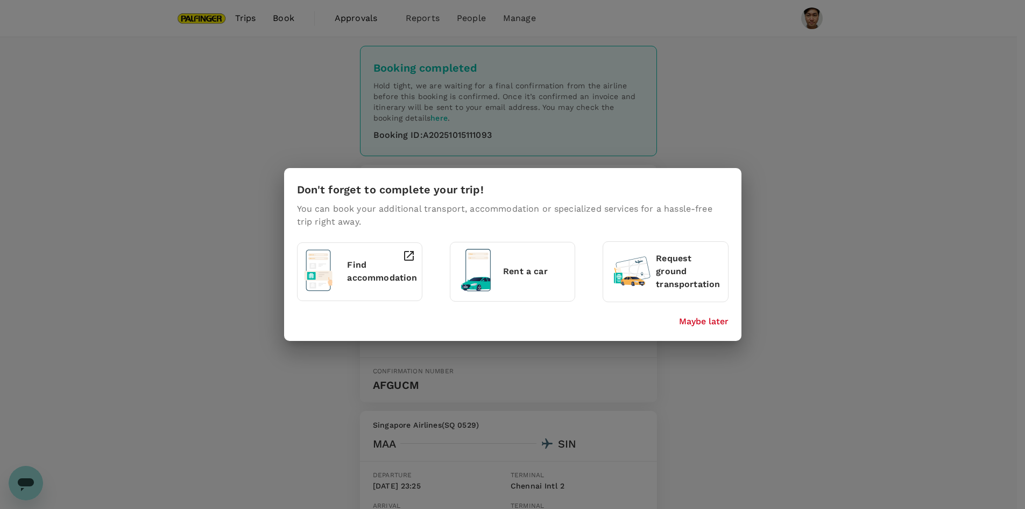
scroll to position [54, 0]
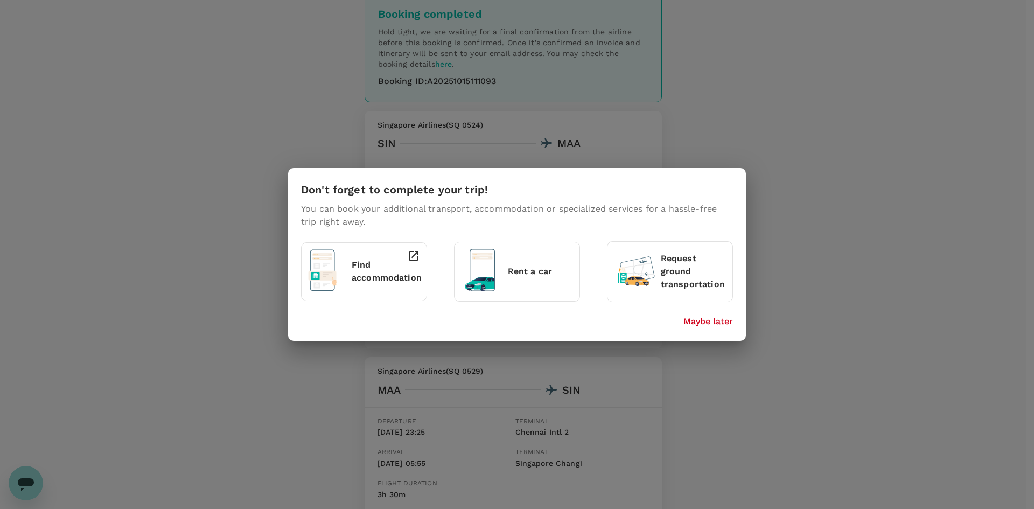
click at [705, 320] on p "Maybe later" at bounding box center [708, 321] width 50 height 13
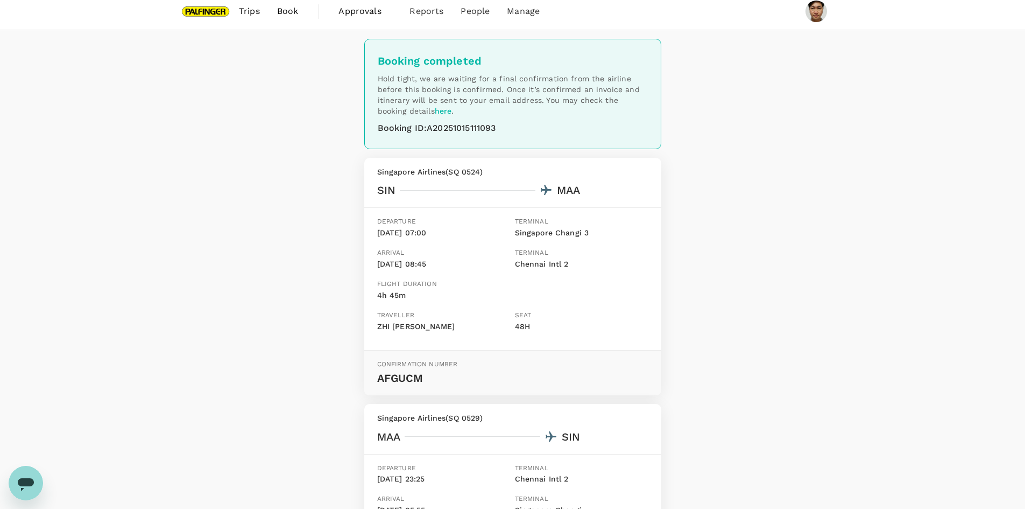
scroll to position [0, 0]
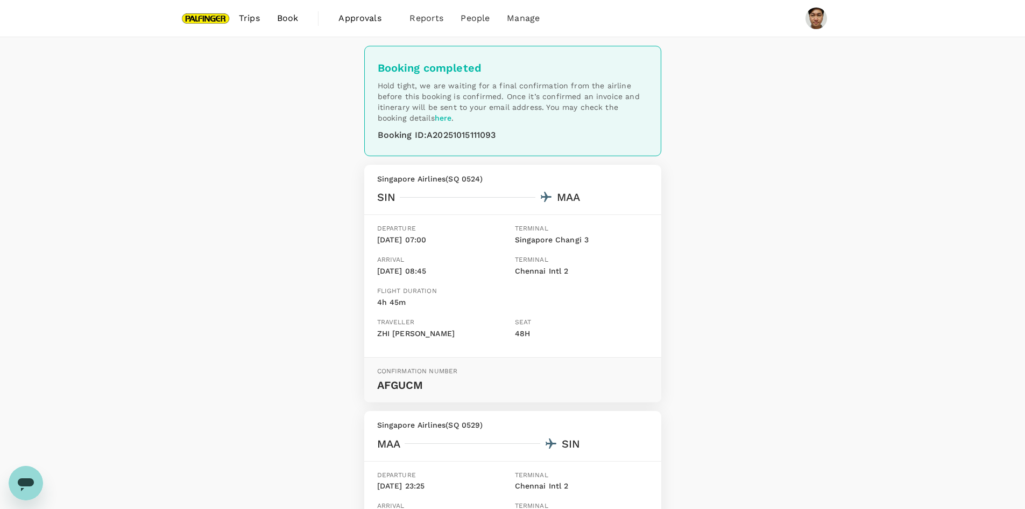
click at [251, 20] on span "Trips" at bounding box center [249, 18] width 21 height 13
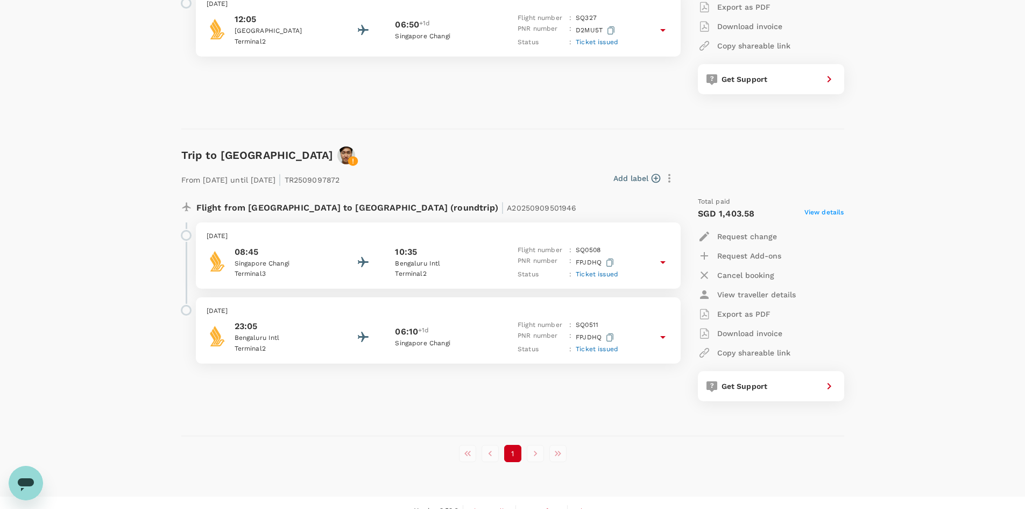
scroll to position [1219, 0]
